Goal: Information Seeking & Learning: Find specific fact

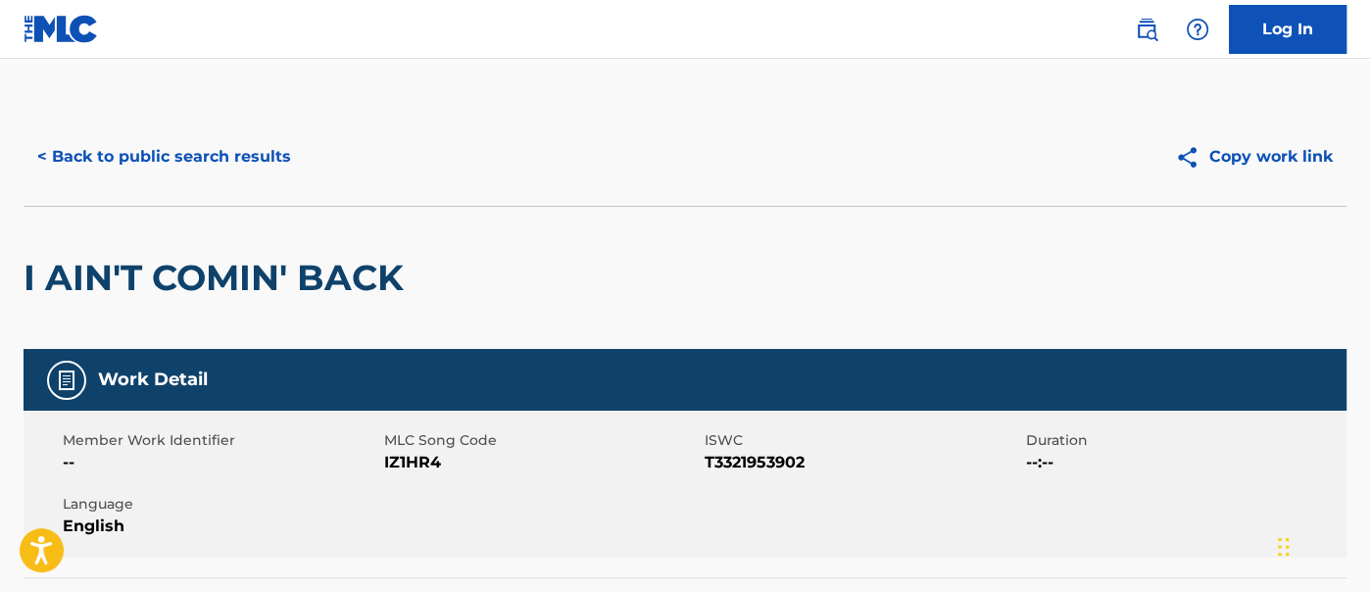
click at [240, 152] on button "< Back to public search results" at bounding box center [164, 156] width 281 height 49
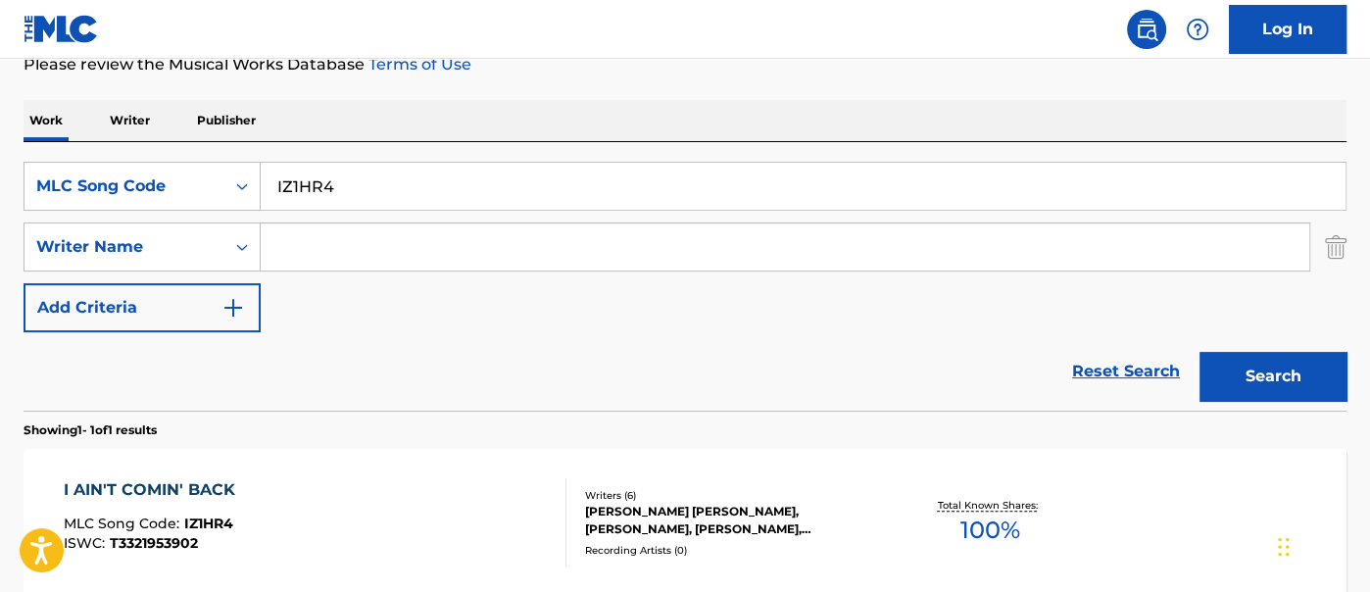
scroll to position [144, 0]
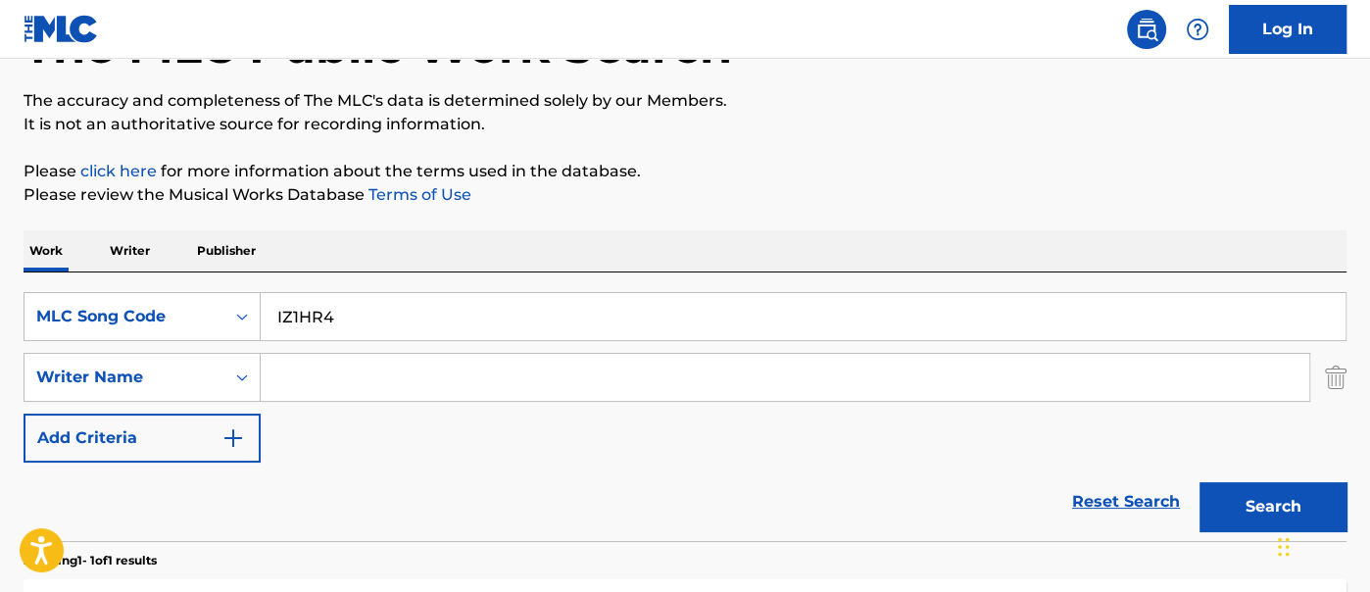
drag, startPoint x: 358, startPoint y: 317, endPoint x: 189, endPoint y: 269, distance: 175.2
click at [189, 269] on div "Work Writer Publisher SearchWithCriteria7361eeb4-3892-4889-b408-52de96c7db5c ML…" at bounding box center [685, 524] width 1323 height 588
paste input "ER88YC"
type input "ER88YC"
click at [1259, 506] on button "Search" at bounding box center [1272, 506] width 147 height 49
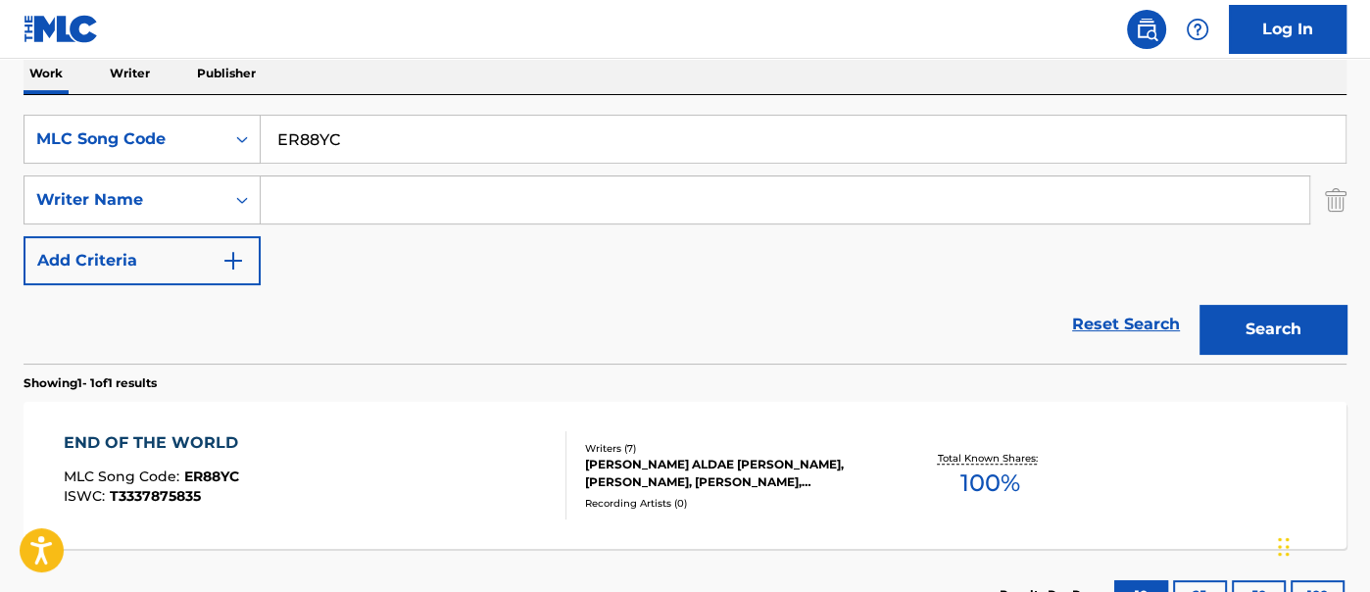
scroll to position [473, 0]
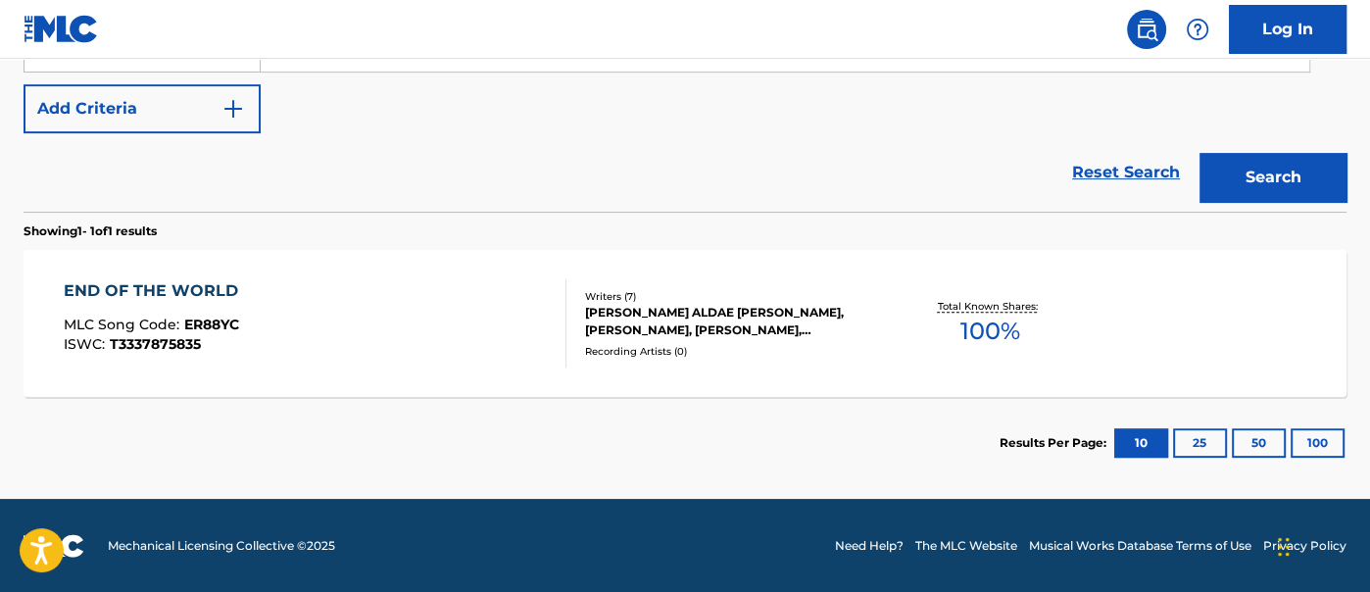
click at [722, 321] on div "[PERSON_NAME] ALDAE [PERSON_NAME], [PERSON_NAME], [PERSON_NAME], [PERSON_NAME],…" at bounding box center [733, 321] width 296 height 35
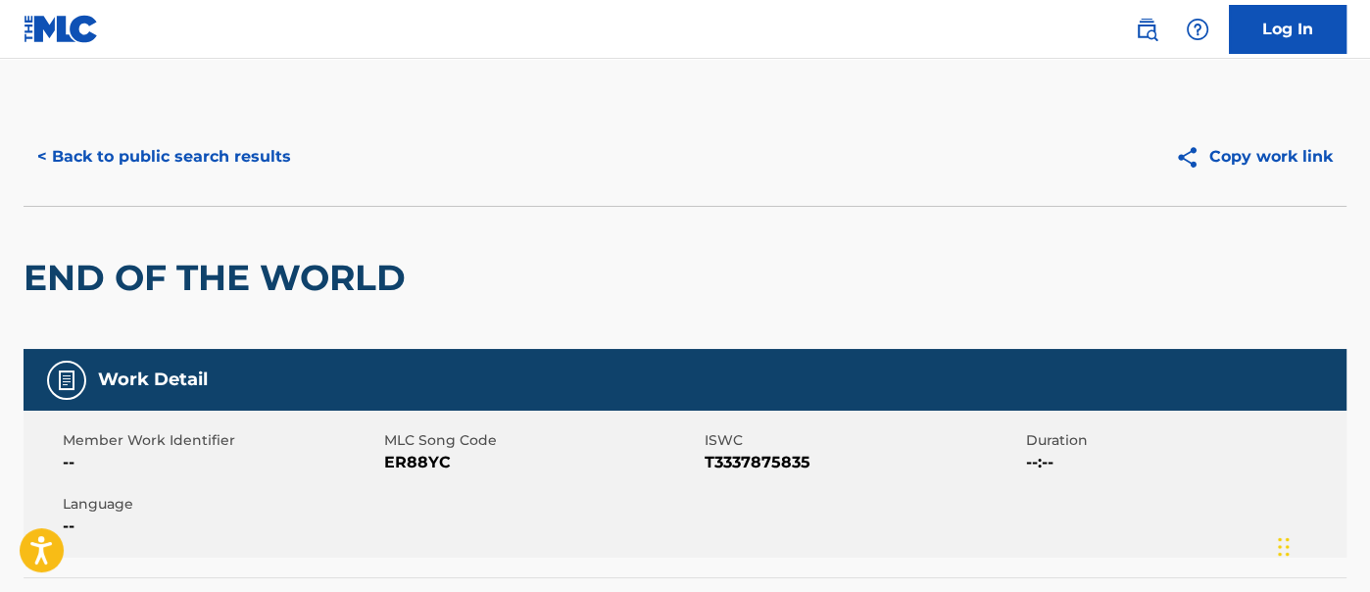
click at [281, 173] on button "< Back to public search results" at bounding box center [164, 156] width 281 height 49
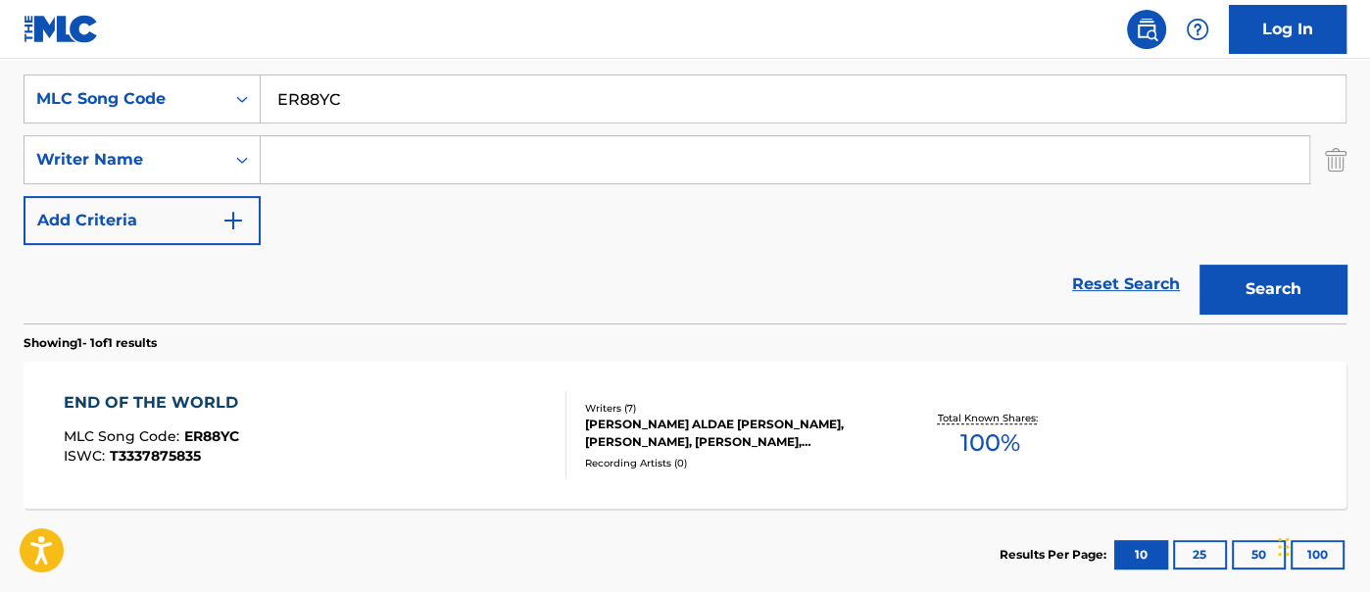
drag, startPoint x: 380, startPoint y: 102, endPoint x: 190, endPoint y: 47, distance: 197.8
click at [192, 47] on div "Log In The MLC Public Work Search The accuracy and completeness of The MLC's da…" at bounding box center [685, 171] width 1370 height 1066
paste input "QL1FYI"
type input "QL1FYI"
click at [1276, 291] on button "Search" at bounding box center [1272, 289] width 147 height 49
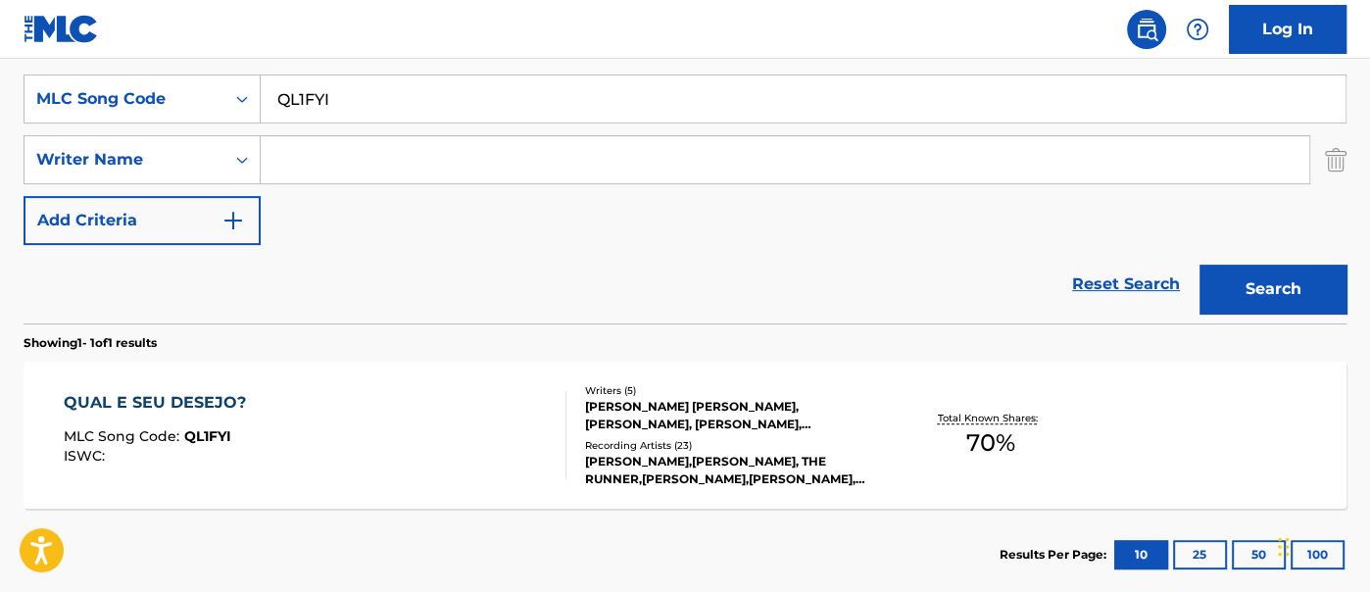
click at [389, 408] on div "QUAL E SEU DESEJO? MLC Song Code : QL1FYI ISWC :" at bounding box center [315, 435] width 503 height 88
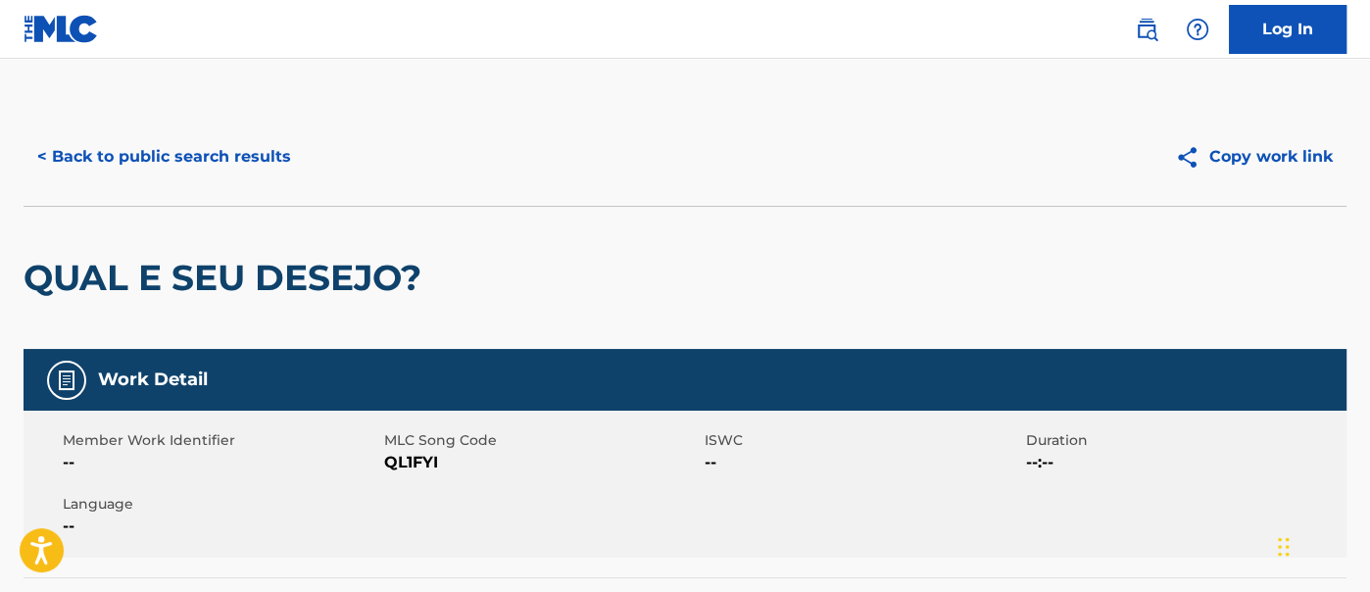
click at [176, 149] on button "< Back to public search results" at bounding box center [164, 156] width 281 height 49
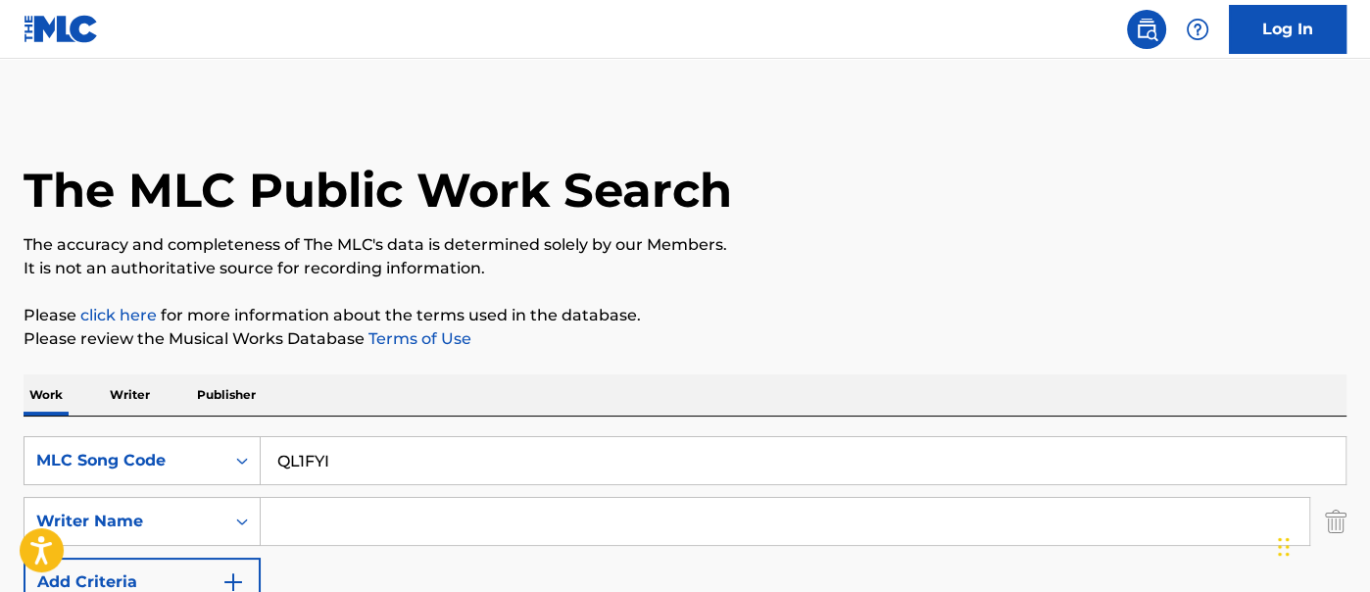
scroll to position [362, 0]
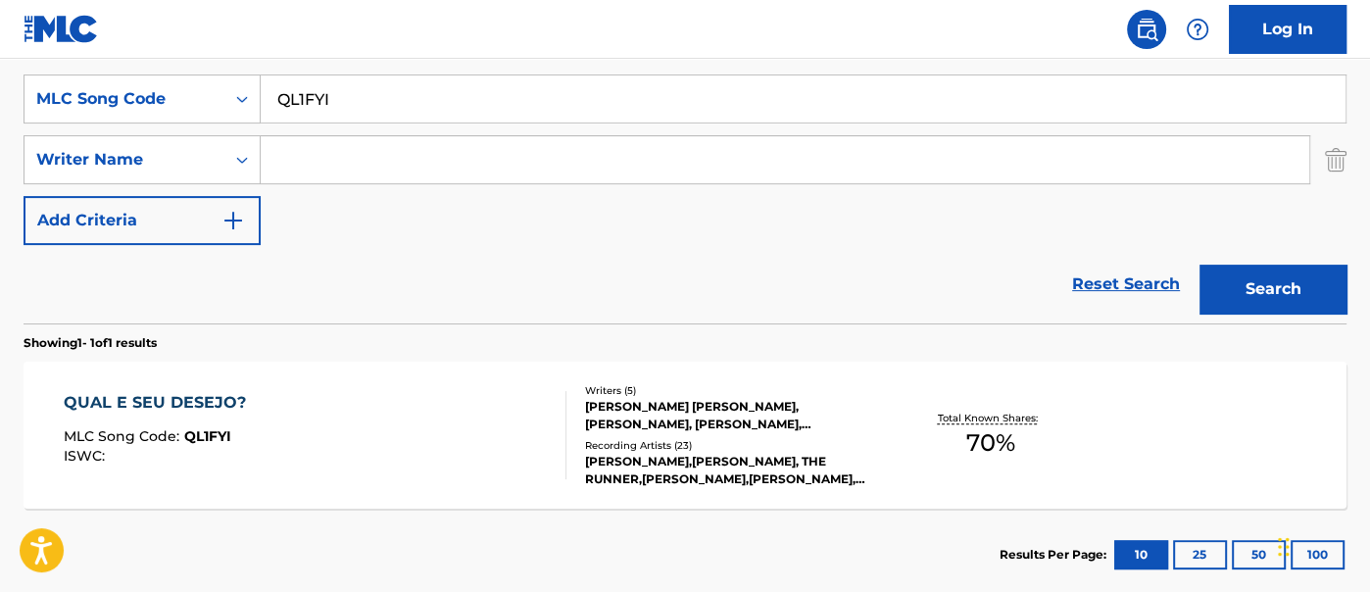
click at [422, 482] on div "QUAL E SEU DESEJO? MLC Song Code : QL1FYI ISWC : Writers ( 5 ) [PERSON_NAME] [P…" at bounding box center [685, 435] width 1323 height 147
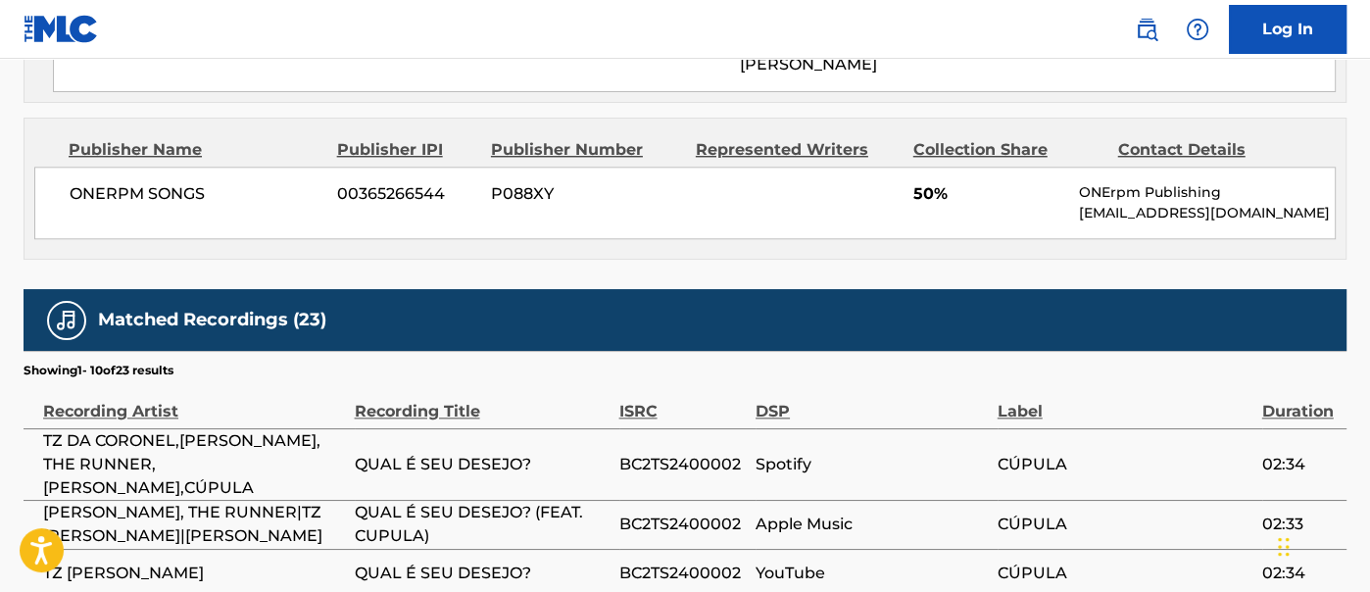
scroll to position [1741, 0]
